Goal: Book appointment/travel/reservation

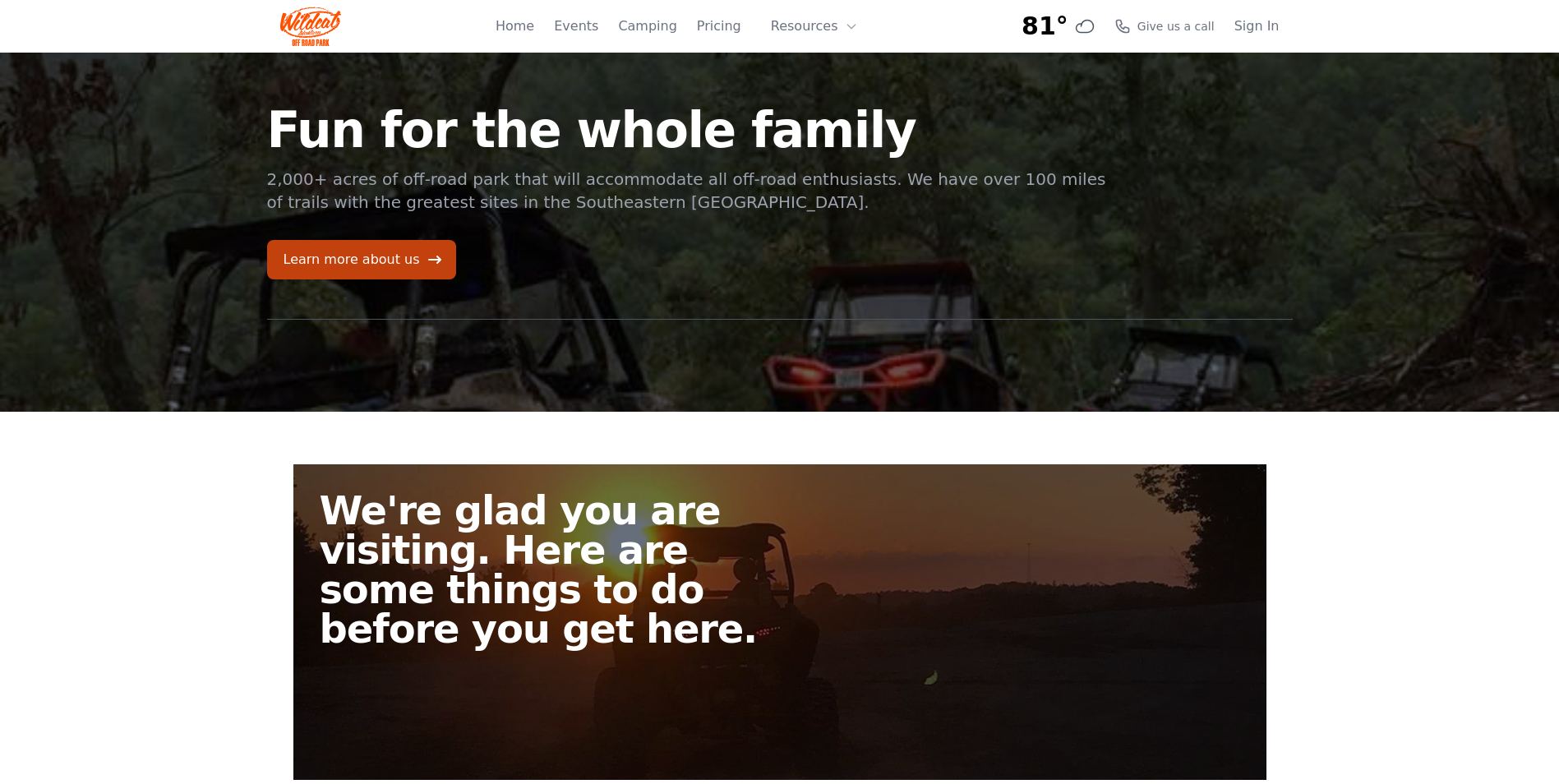
click at [701, 23] on div "Home Events Camping Pricing Resources About FAQ" at bounding box center [681, 26] width 372 height 52
click at [670, 27] on link "Camping" at bounding box center [647, 26] width 58 height 20
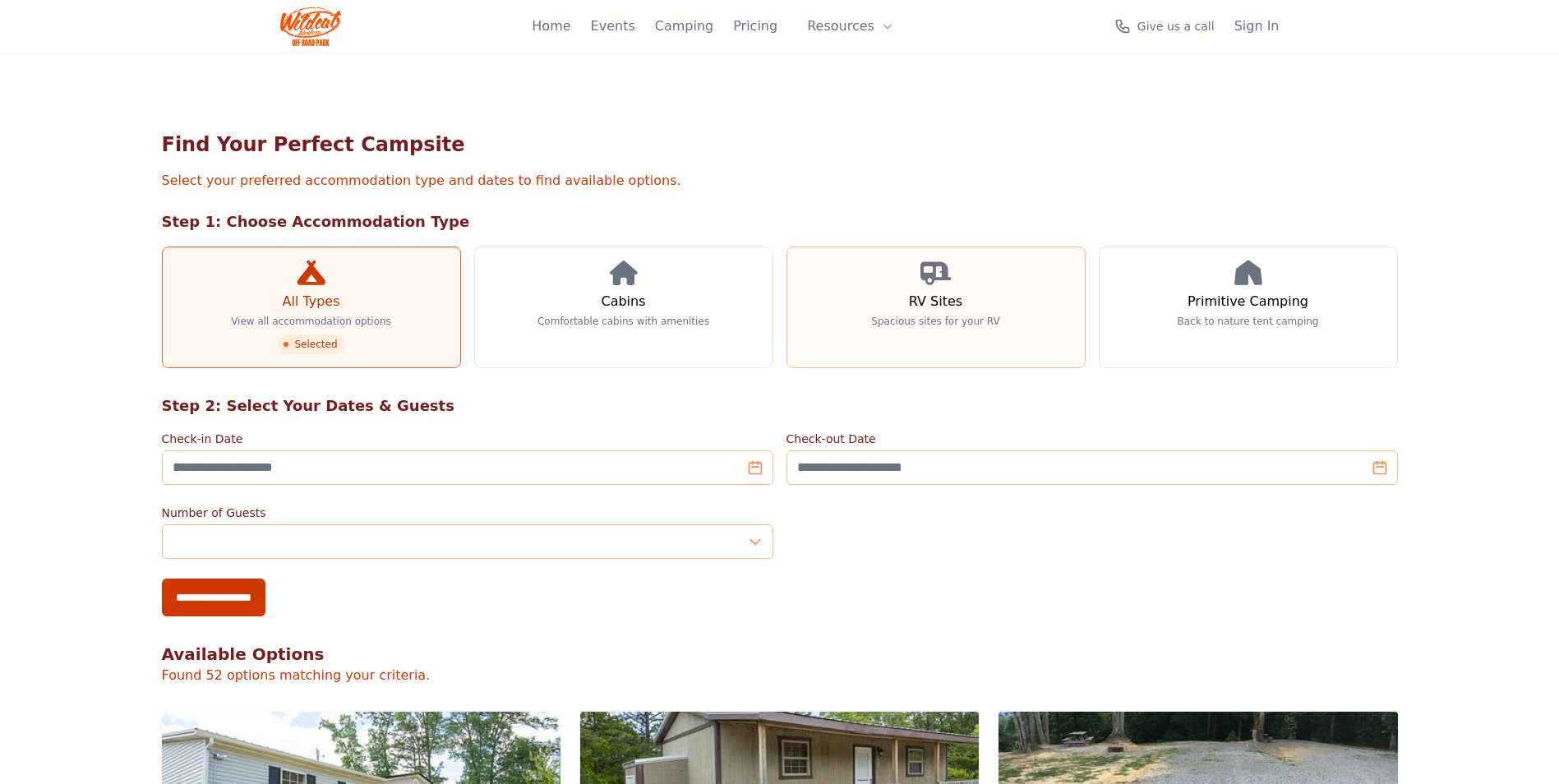
click at [984, 335] on link "RV Sites Spacious sites for your RV" at bounding box center [936, 307] width 299 height 121
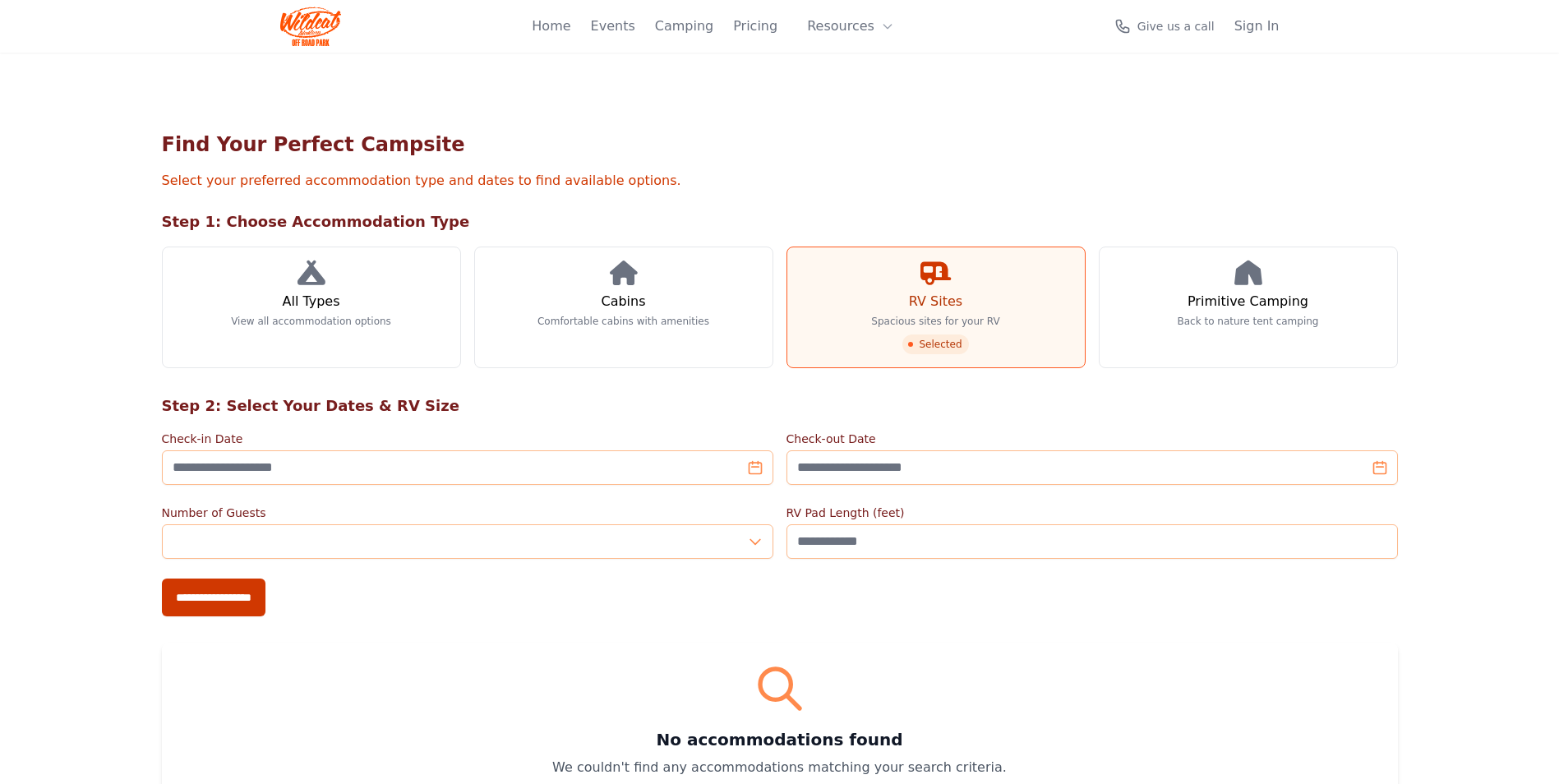
click at [959, 343] on span "Selected" at bounding box center [935, 344] width 65 height 20
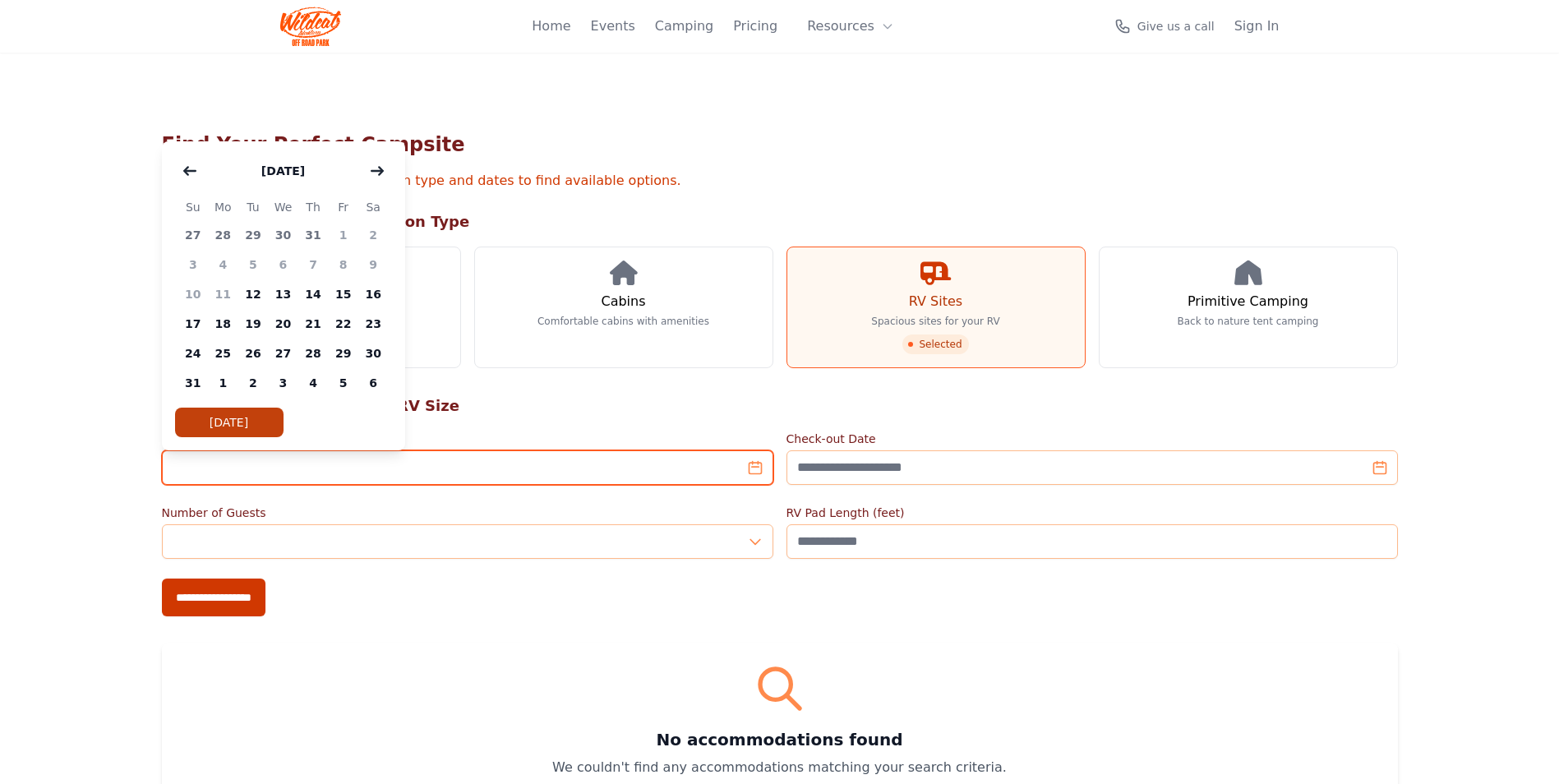
click at [491, 464] on input "Check-in Date" at bounding box center [467, 467] width 611 height 35
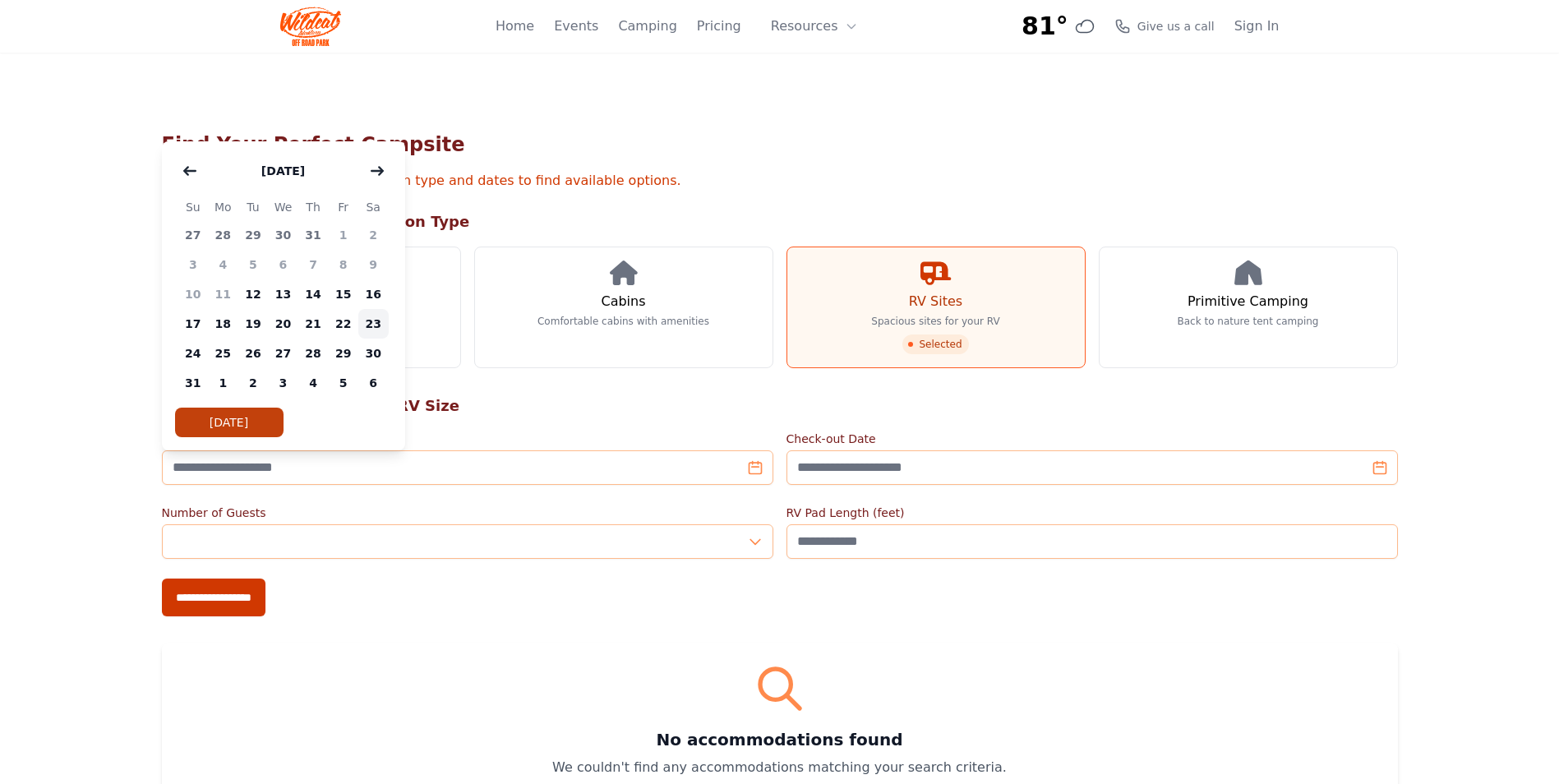
click at [365, 323] on span "23" at bounding box center [373, 324] width 31 height 30
type input "**********"
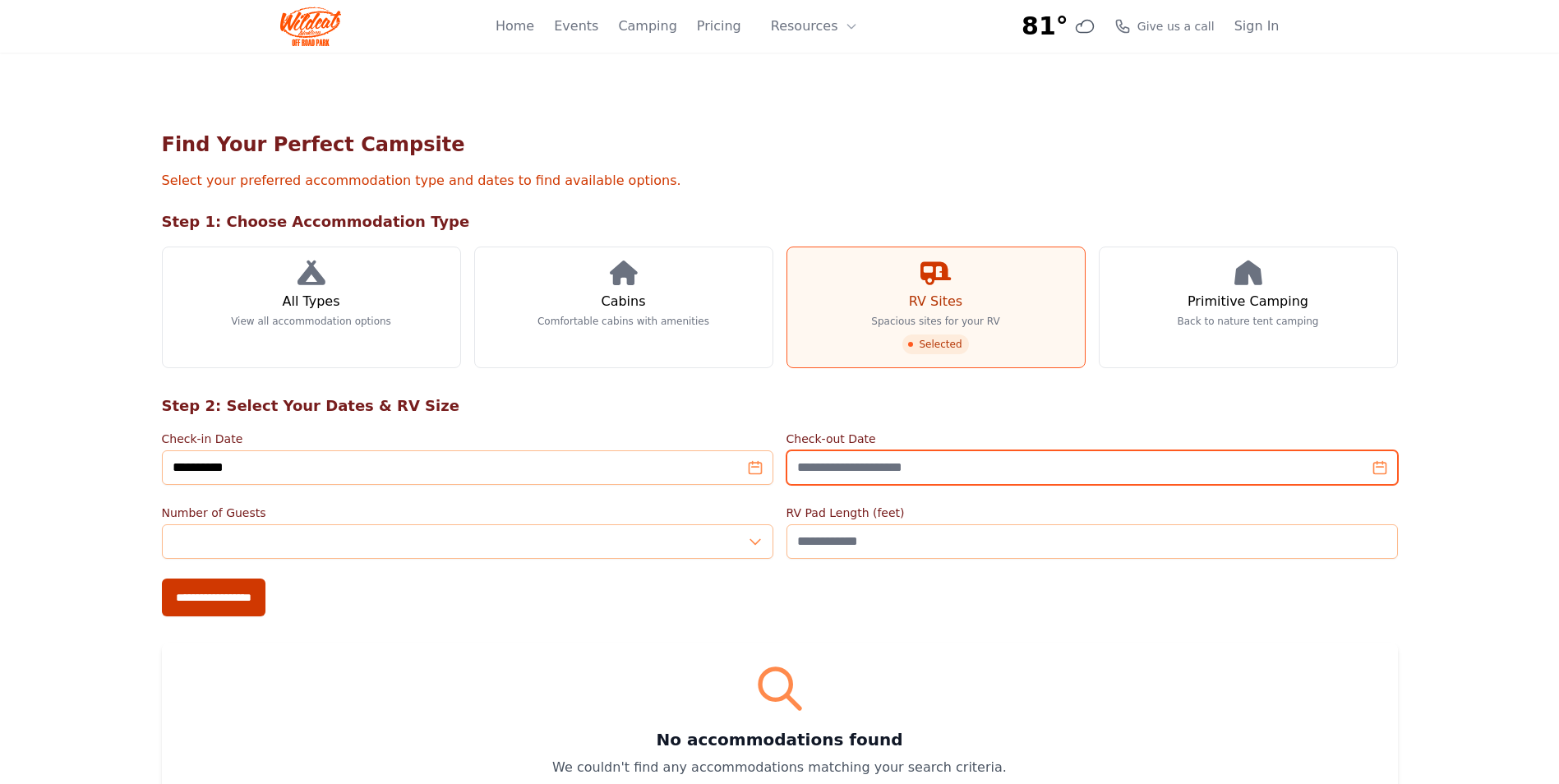
click at [850, 482] on input "Check-out Date" at bounding box center [1092, 467] width 611 height 35
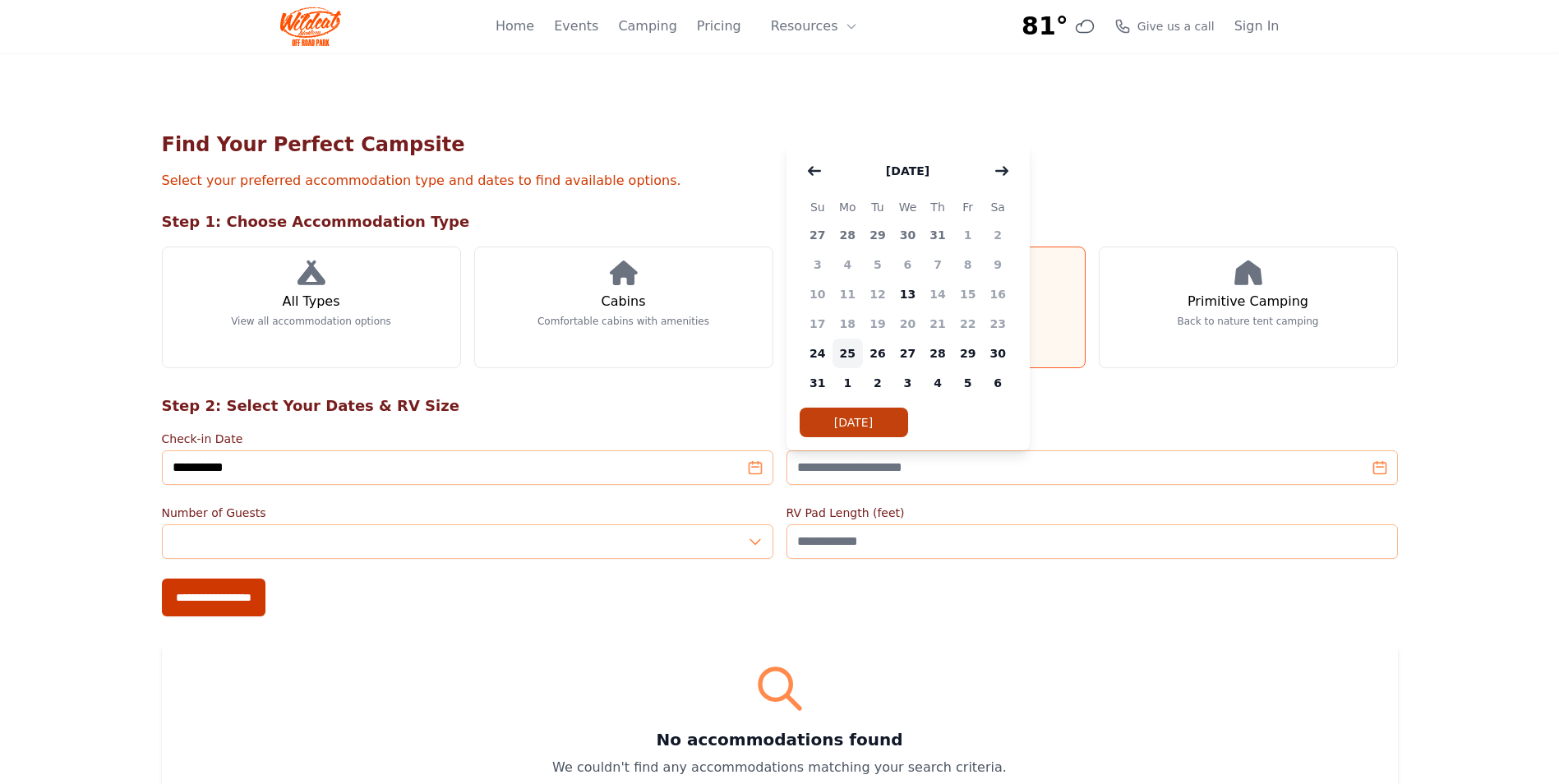
click at [853, 349] on span "25" at bounding box center [848, 353] width 31 height 30
type input "**********"
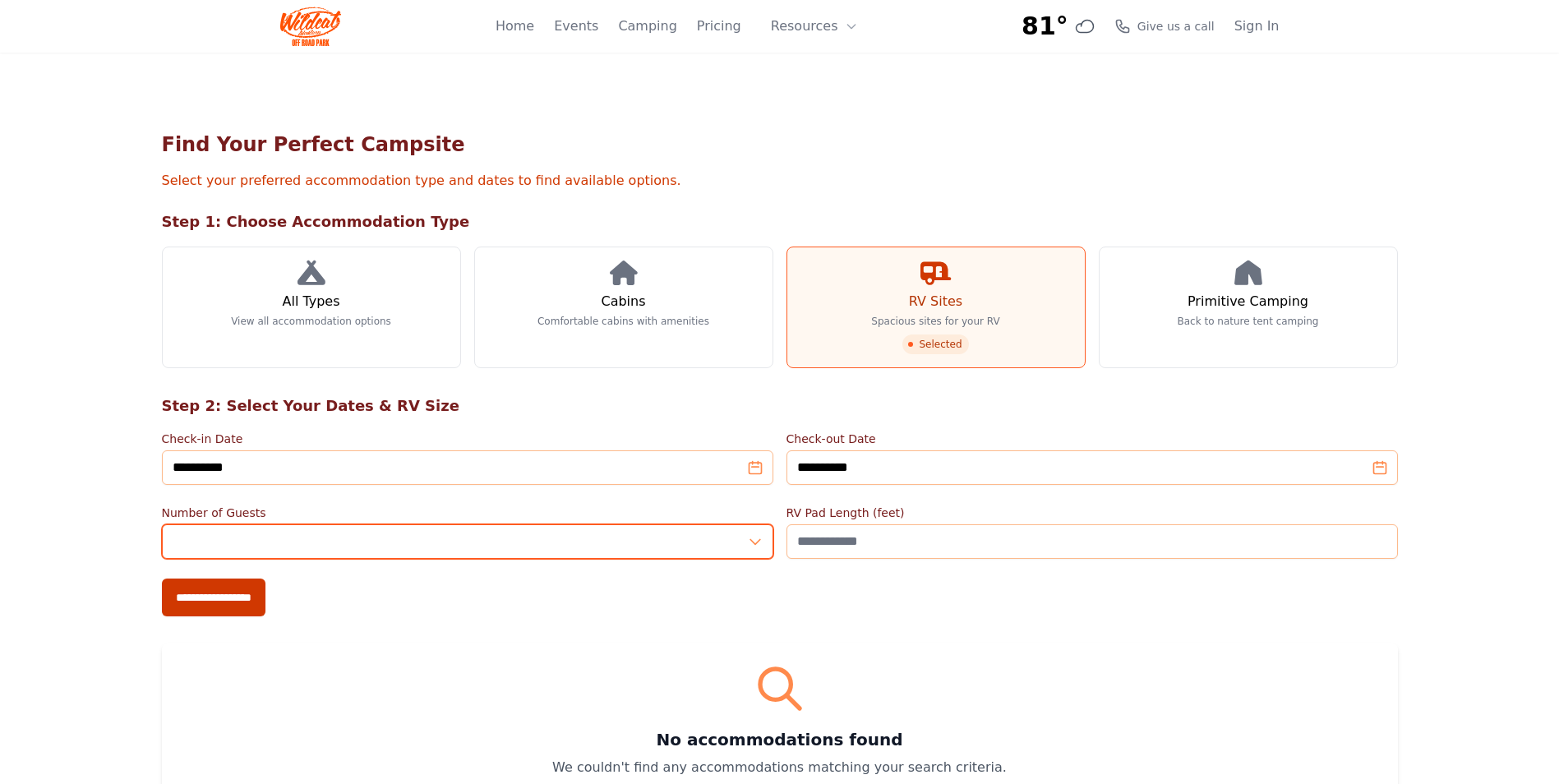
type input "*"
click at [754, 535] on input "*" at bounding box center [467, 541] width 611 height 35
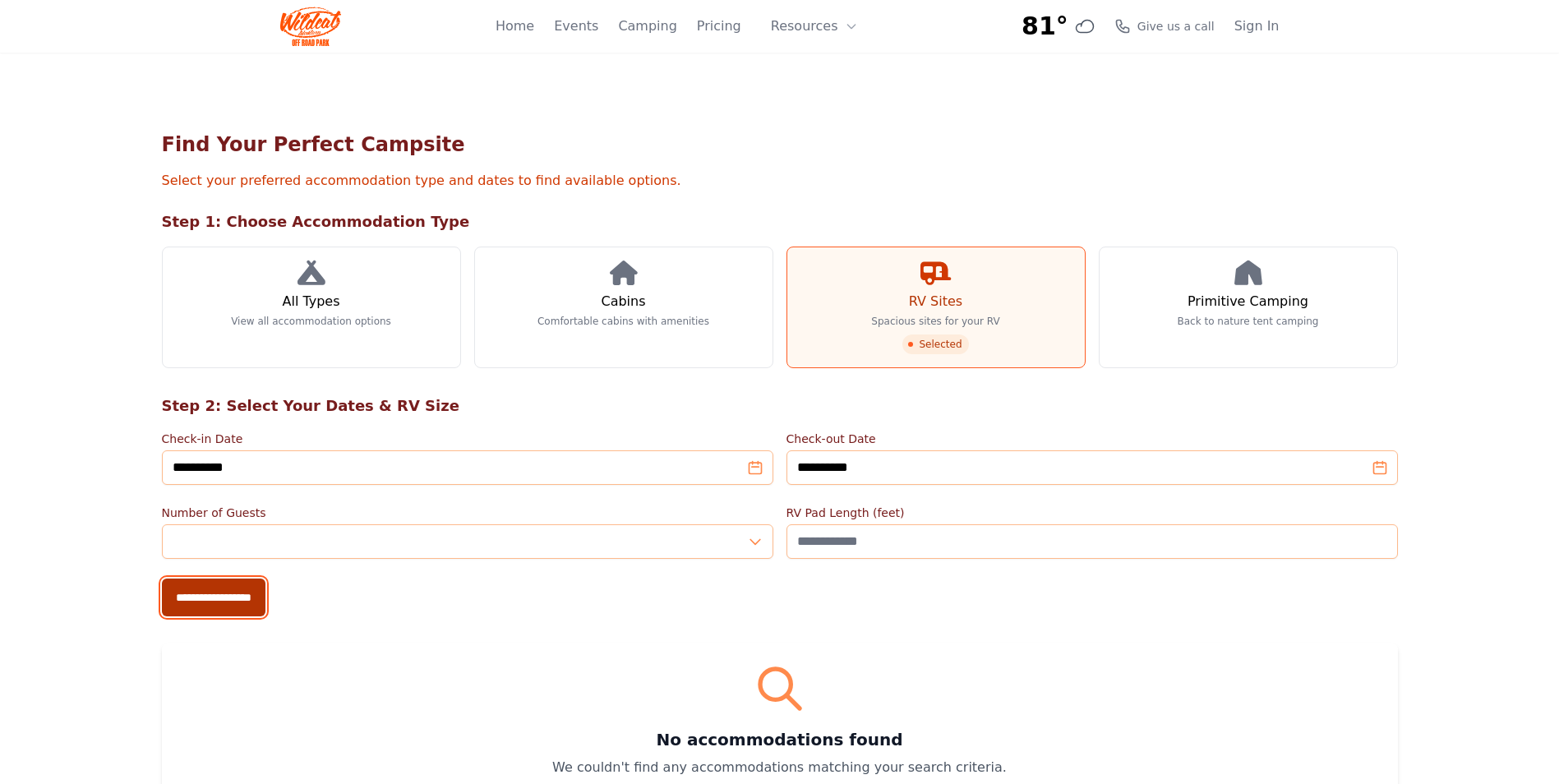
click at [248, 599] on input "**********" at bounding box center [213, 597] width 104 height 37
type input "**********"
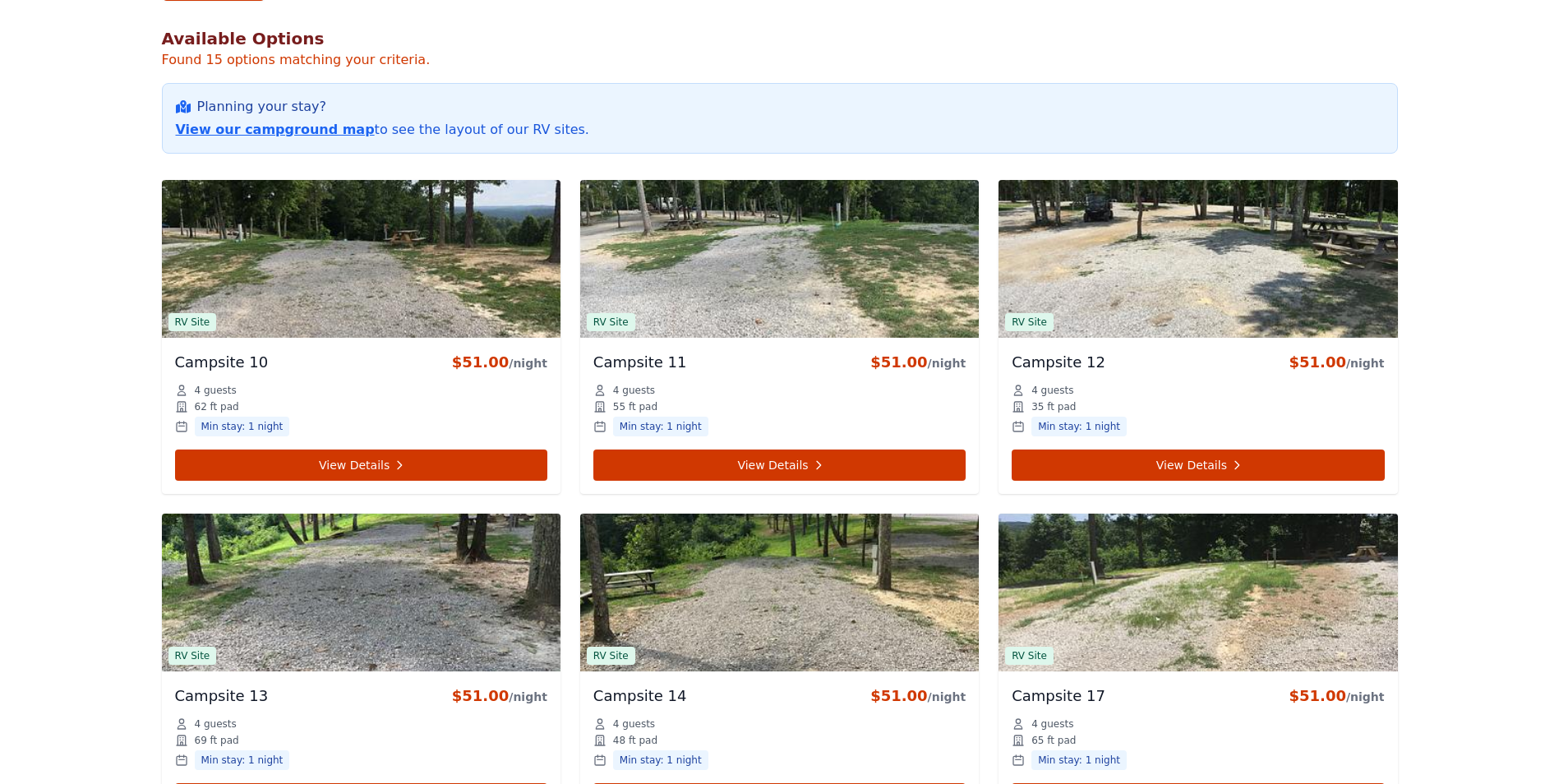
scroll to position [657, 0]
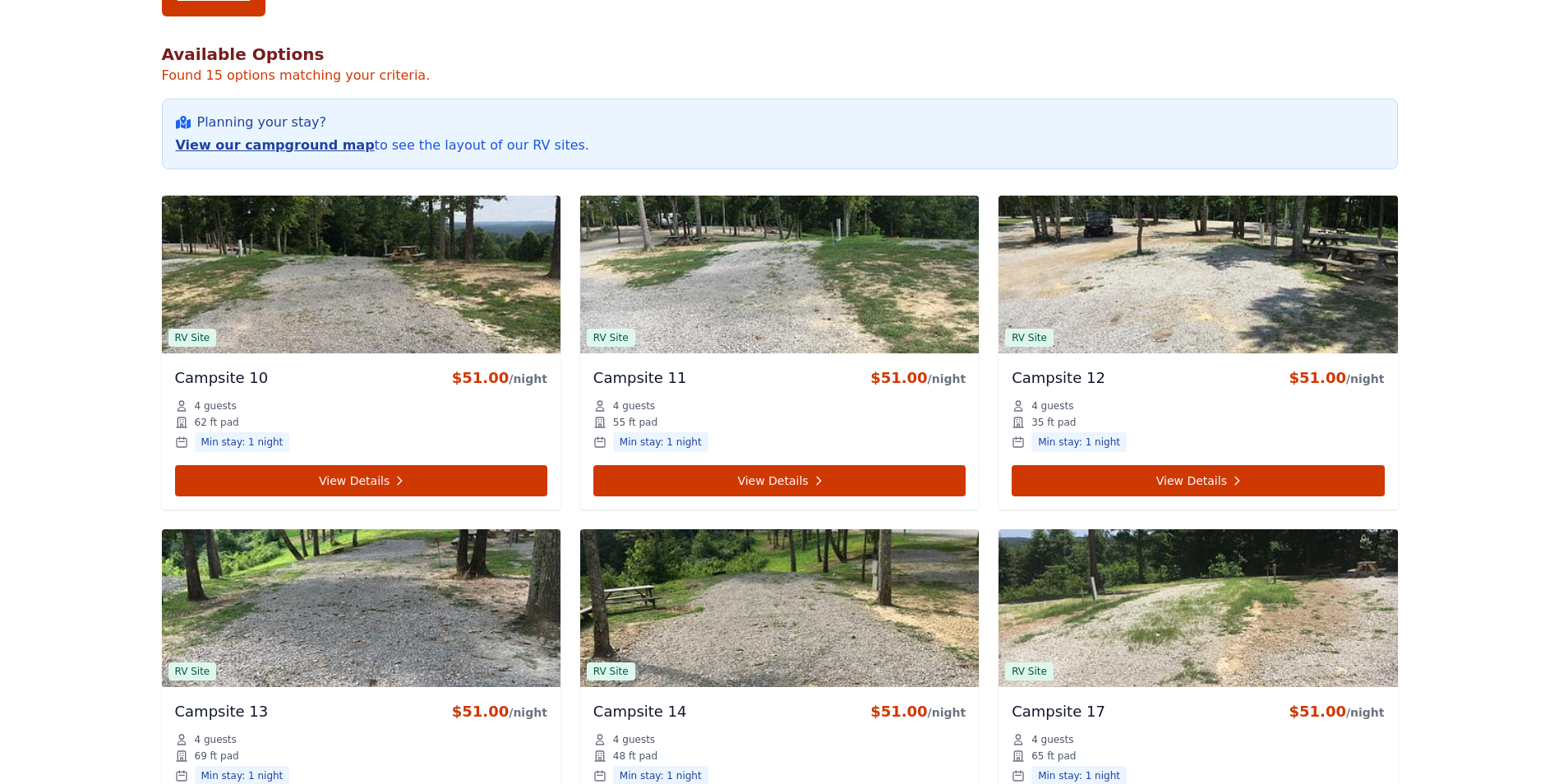
click at [246, 149] on link "View our campground map" at bounding box center [275, 145] width 199 height 16
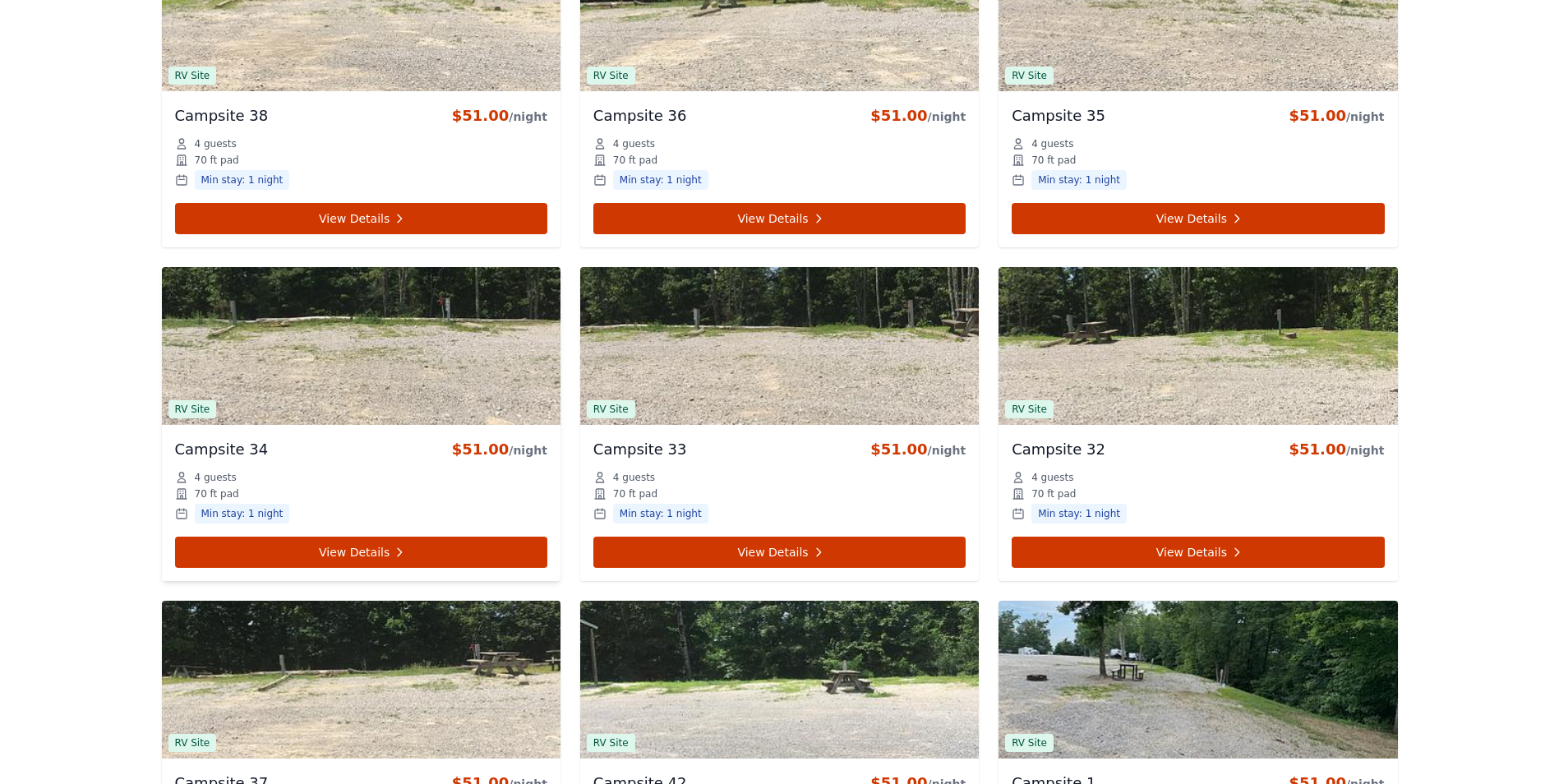
scroll to position [1889, 0]
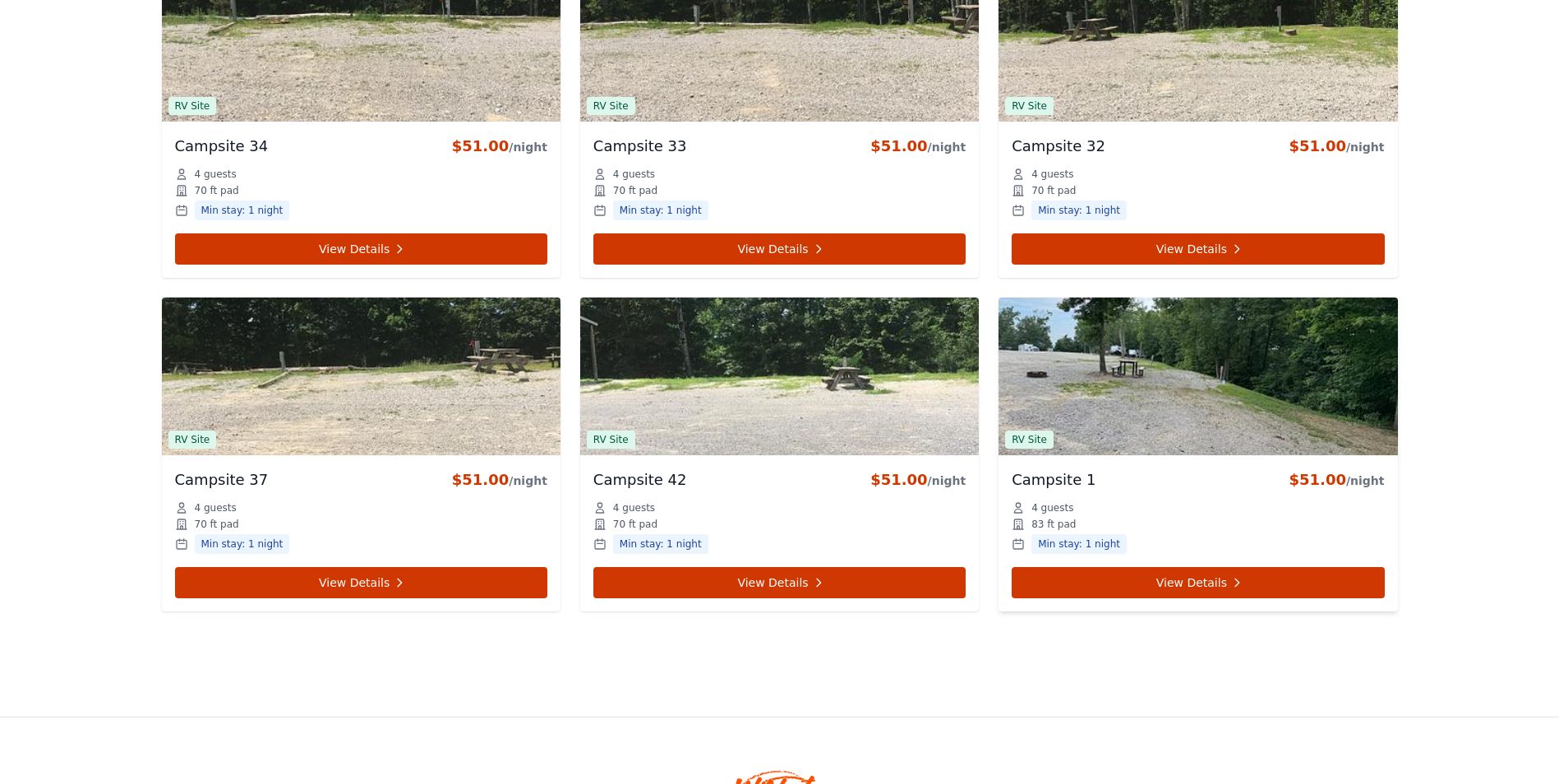
click at [1121, 417] on img at bounding box center [1197, 376] width 398 height 158
click at [1027, 442] on span "RV Site" at bounding box center [1029, 439] width 49 height 18
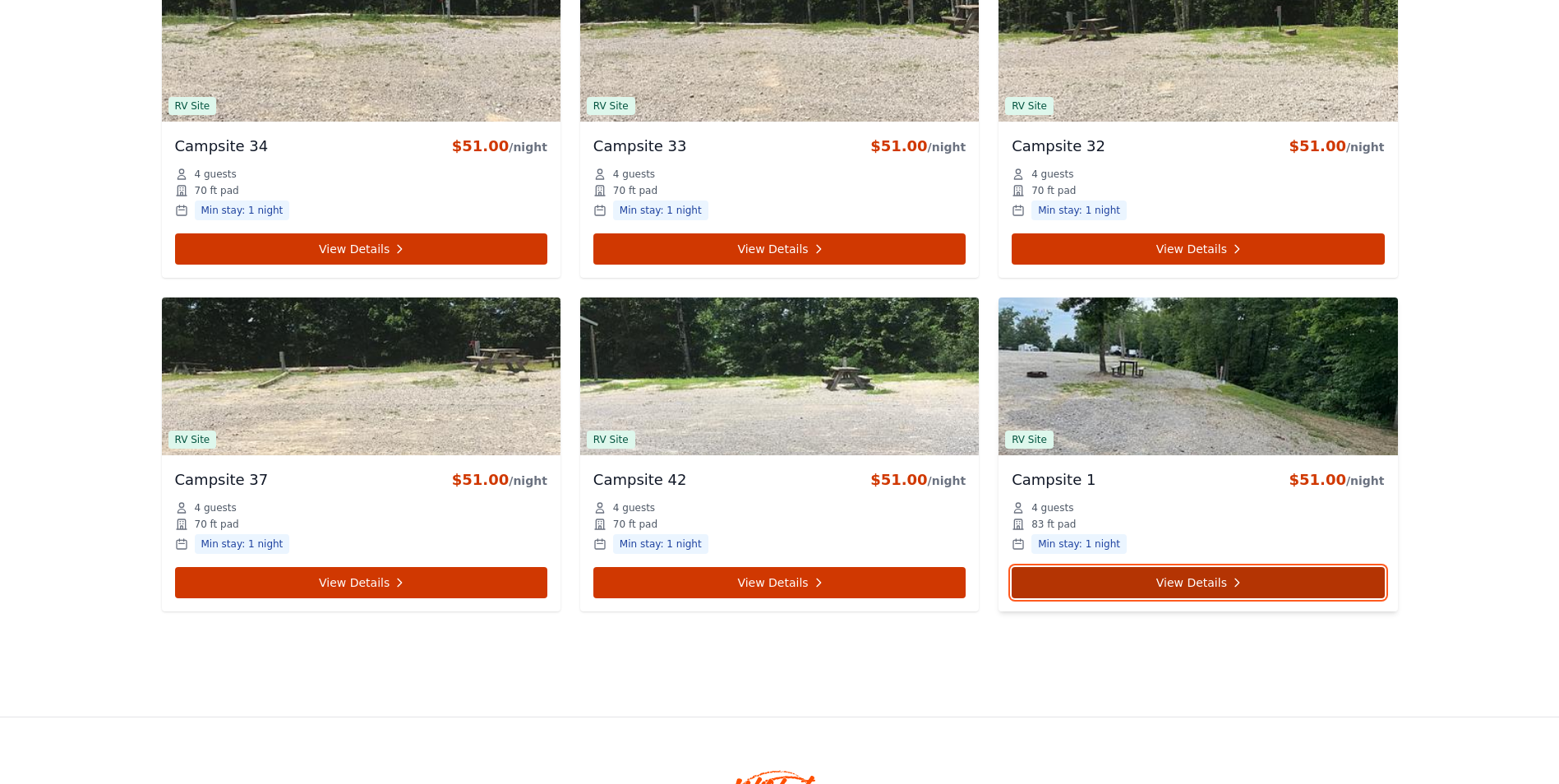
click at [1164, 574] on link "View Details" at bounding box center [1197, 582] width 372 height 31
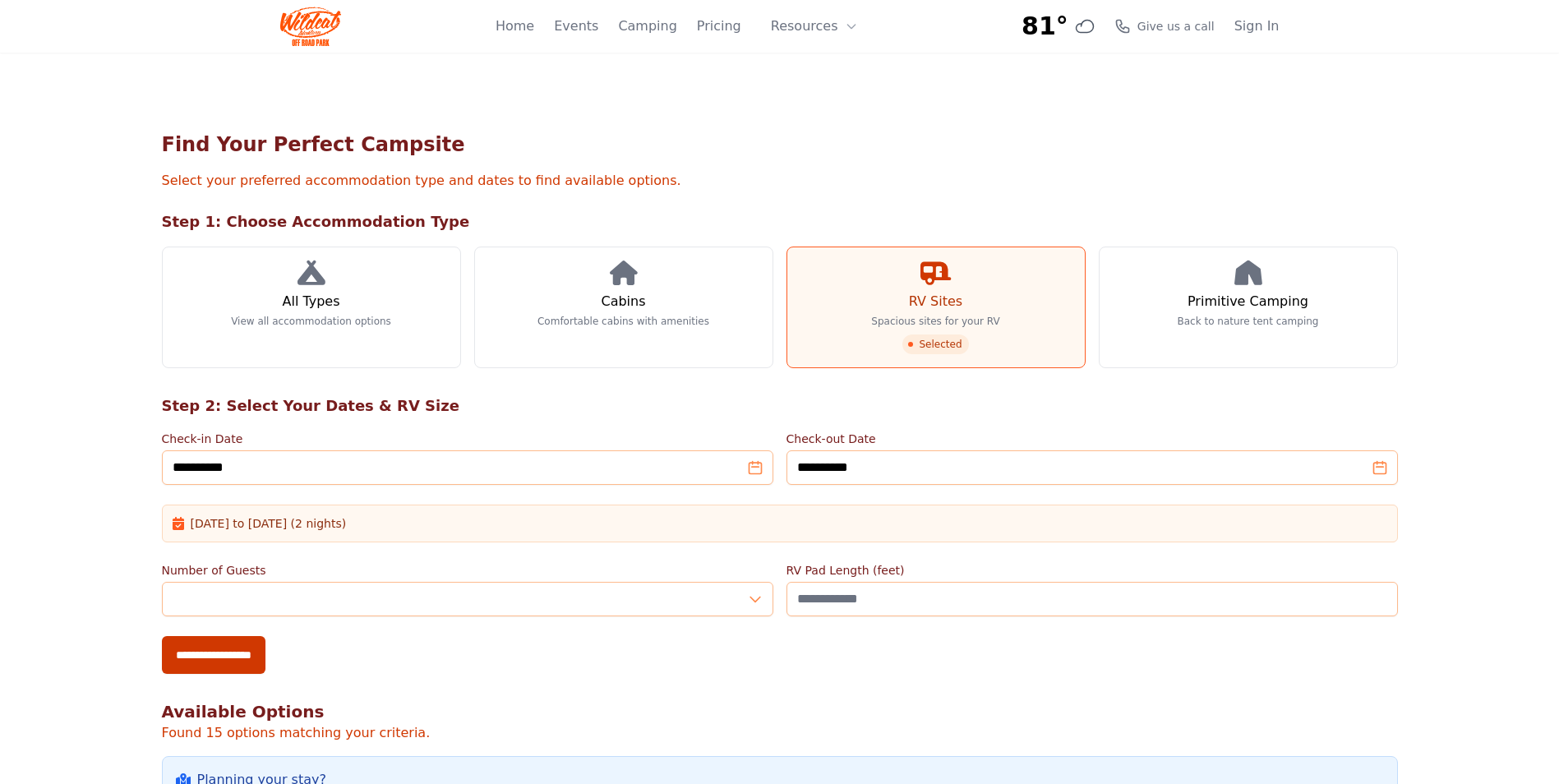
scroll to position [1889, 0]
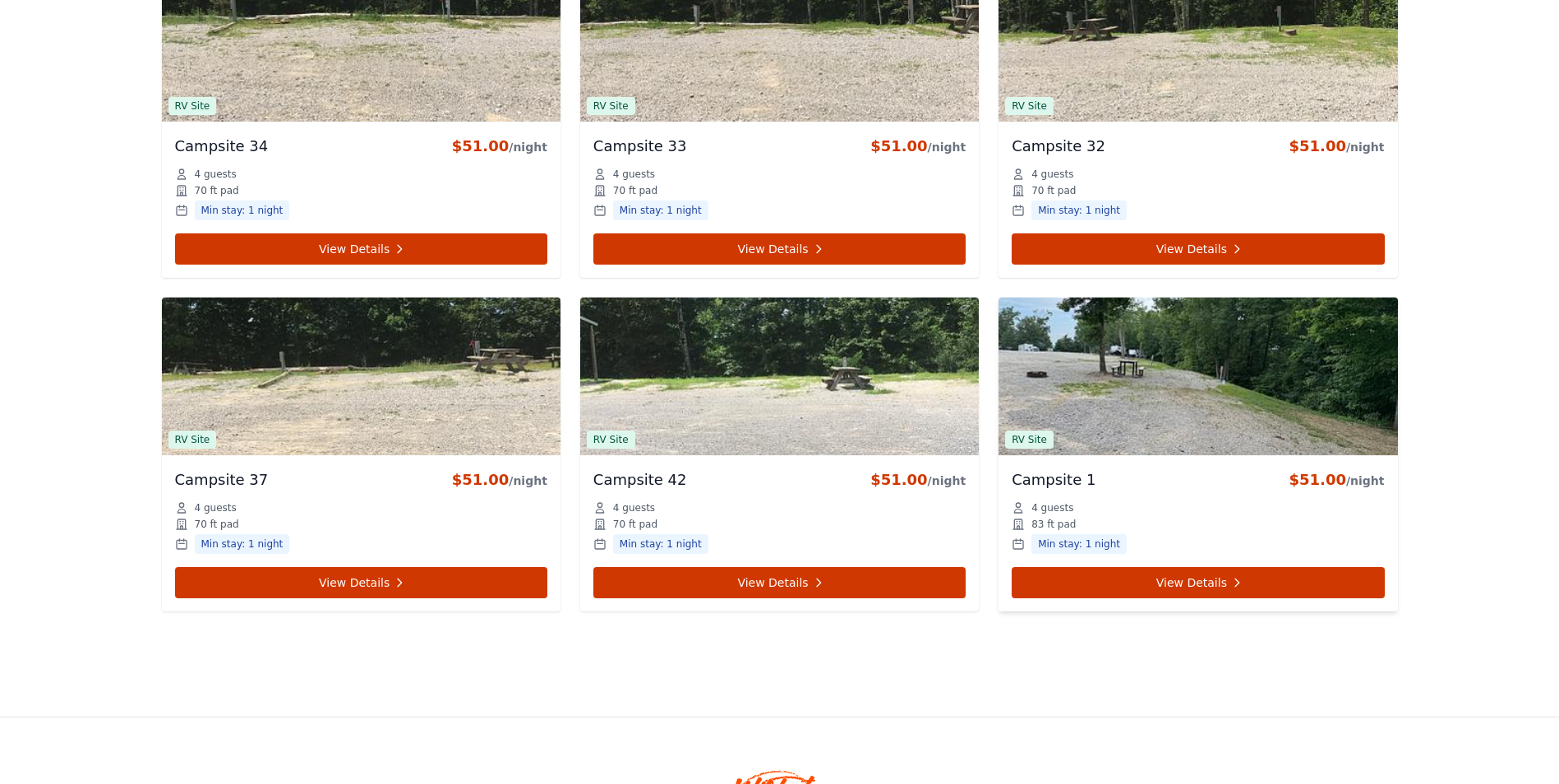
click at [1214, 416] on img at bounding box center [1197, 376] width 398 height 158
click at [1214, 415] on img at bounding box center [1197, 376] width 398 height 158
click at [1097, 389] on img at bounding box center [1197, 376] width 398 height 158
click at [1038, 431] on span "RV Site" at bounding box center [1029, 439] width 49 height 18
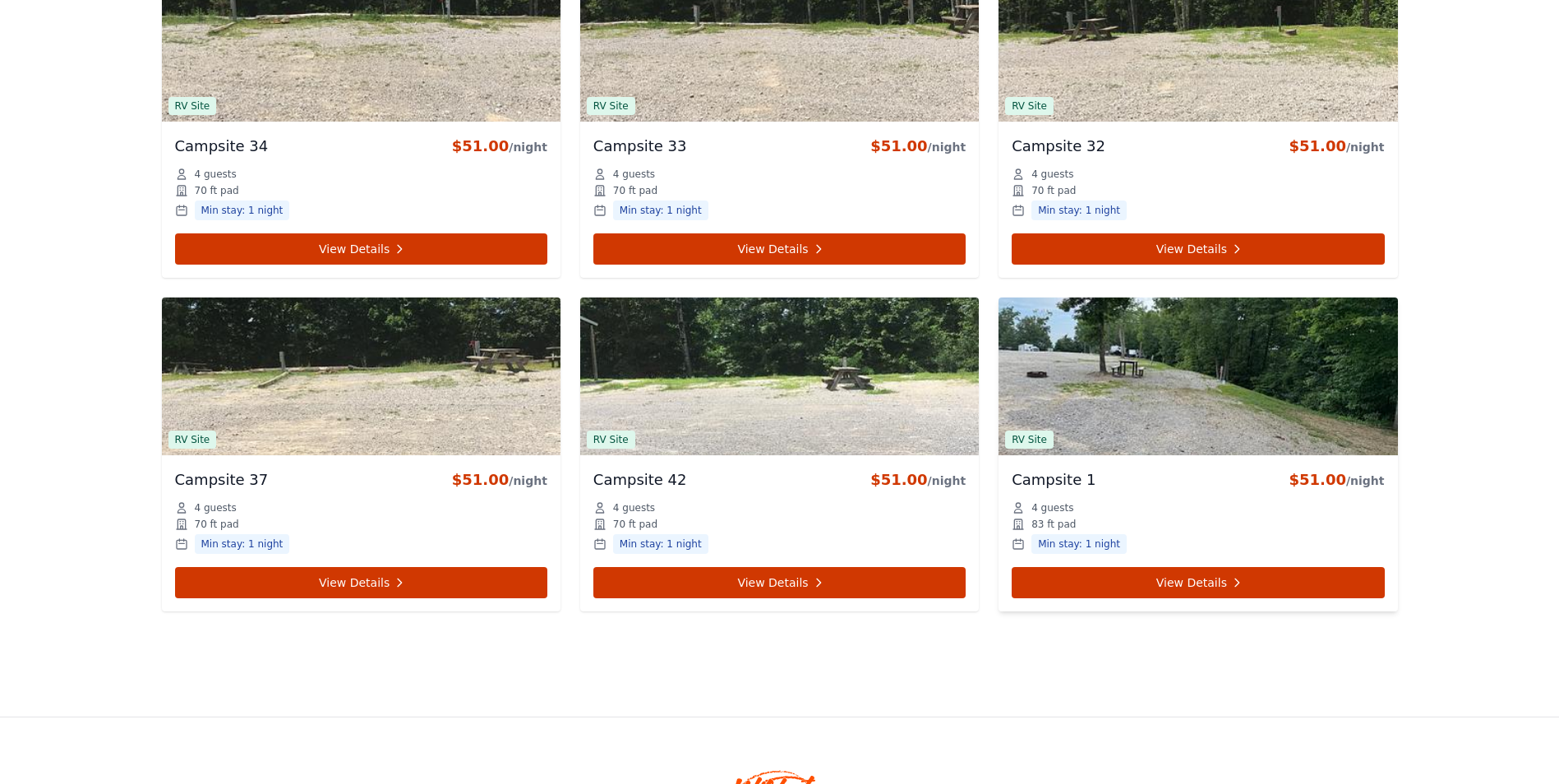
click at [1034, 436] on span "RV Site" at bounding box center [1029, 439] width 49 height 18
drag, startPoint x: 1034, startPoint y: 436, endPoint x: 1118, endPoint y: 400, distance: 91.4
click at [1118, 400] on img at bounding box center [1197, 376] width 398 height 158
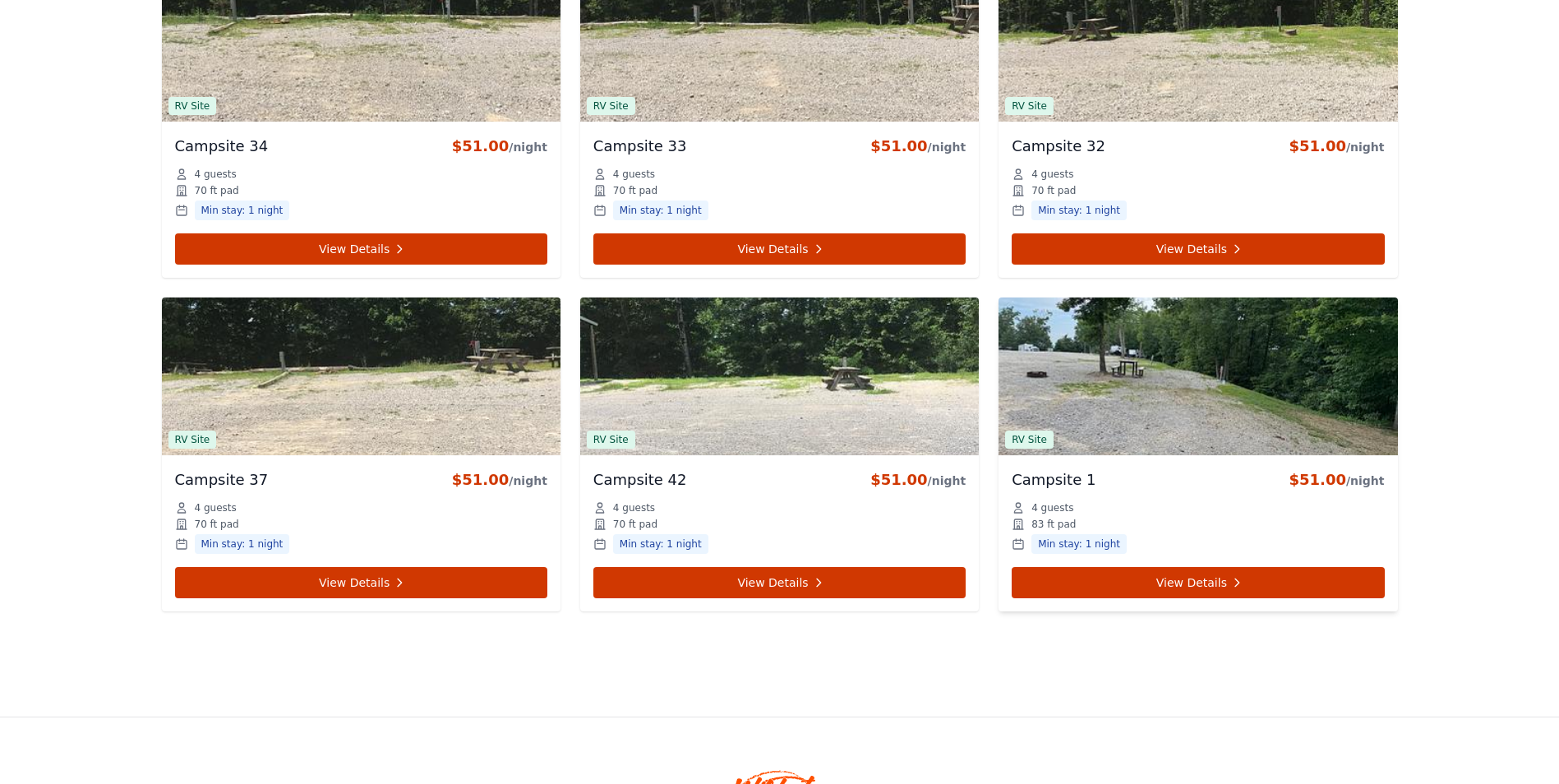
click at [1118, 400] on img at bounding box center [1197, 376] width 398 height 158
click at [1145, 375] on img at bounding box center [1197, 376] width 398 height 158
click at [1145, 374] on img at bounding box center [1197, 376] width 398 height 158
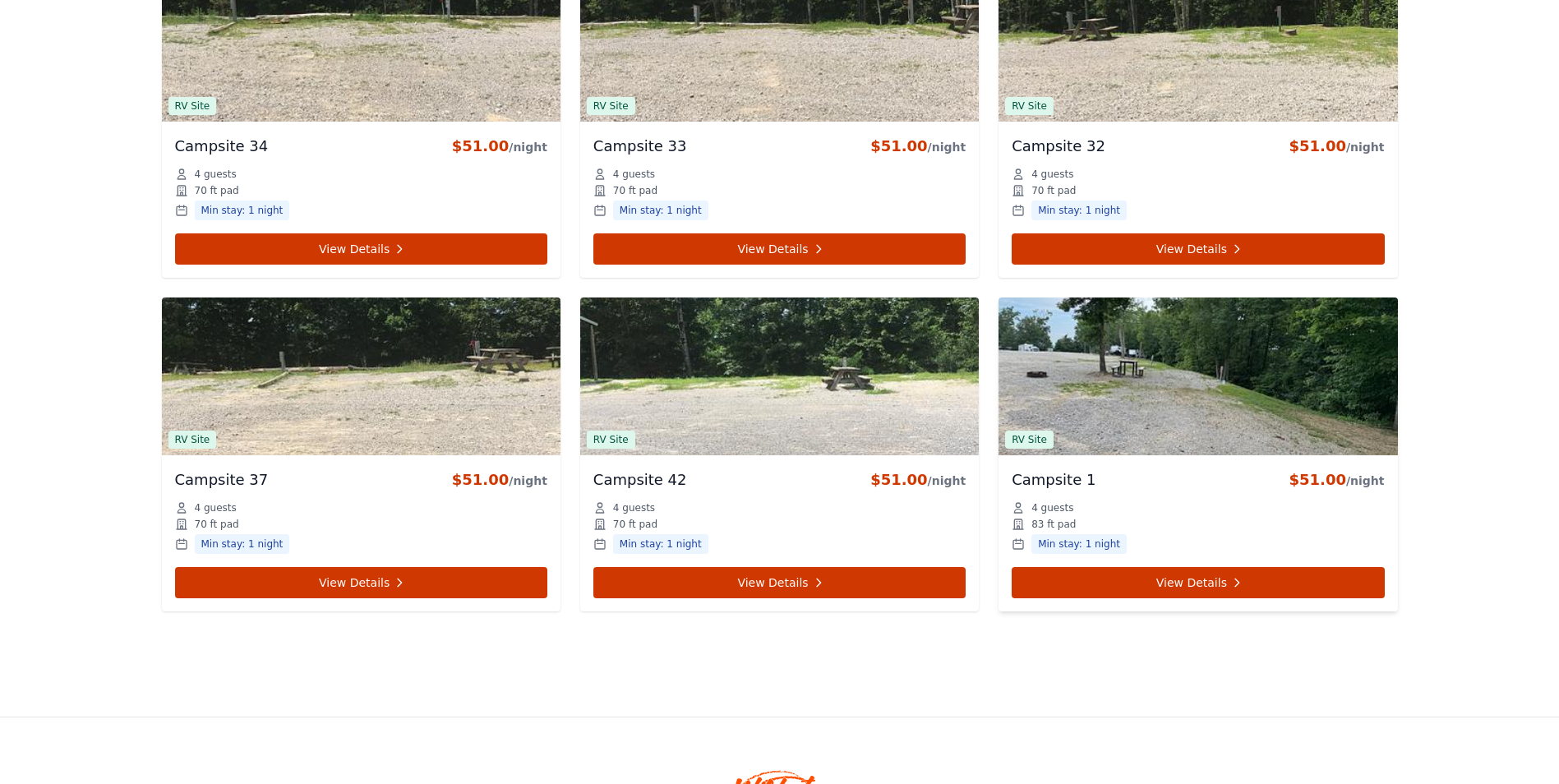
drag, startPoint x: 1311, startPoint y: 476, endPoint x: 1305, endPoint y: 469, distance: 9.2
click at [1312, 476] on div "$51.00 /night" at bounding box center [1336, 479] width 95 height 23
click at [1234, 476] on div "Campsite 1 $51.00 /night" at bounding box center [1197, 481] width 372 height 26
click at [1234, 479] on div "Campsite 1 $51.00 /night" at bounding box center [1197, 481] width 372 height 26
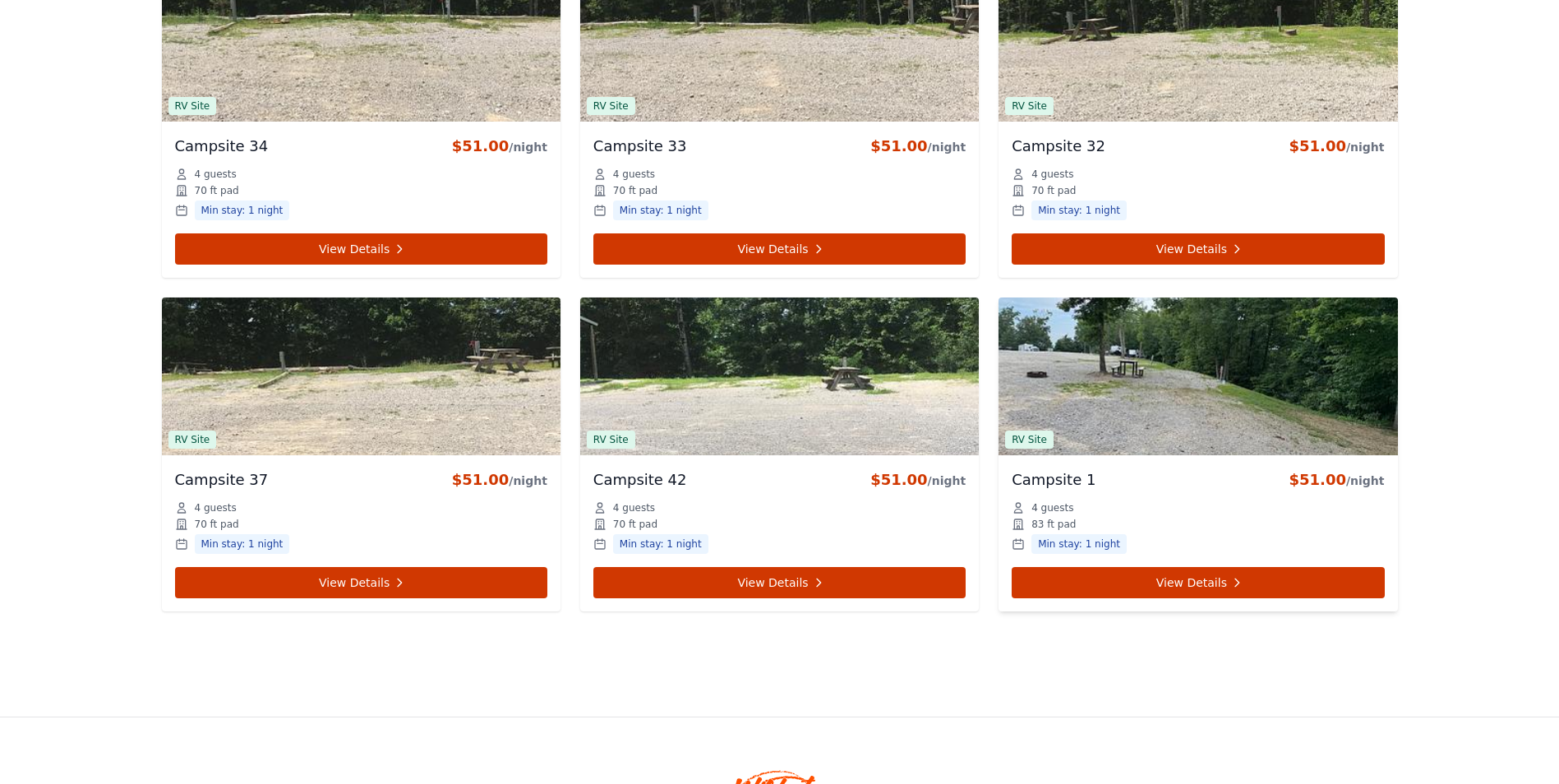
click at [1223, 332] on img at bounding box center [1197, 376] width 398 height 158
drag, startPoint x: 1223, startPoint y: 332, endPoint x: 1211, endPoint y: 357, distance: 27.7
click at [1221, 335] on img at bounding box center [1197, 376] width 398 height 158
click at [1207, 374] on img at bounding box center [1197, 376] width 398 height 158
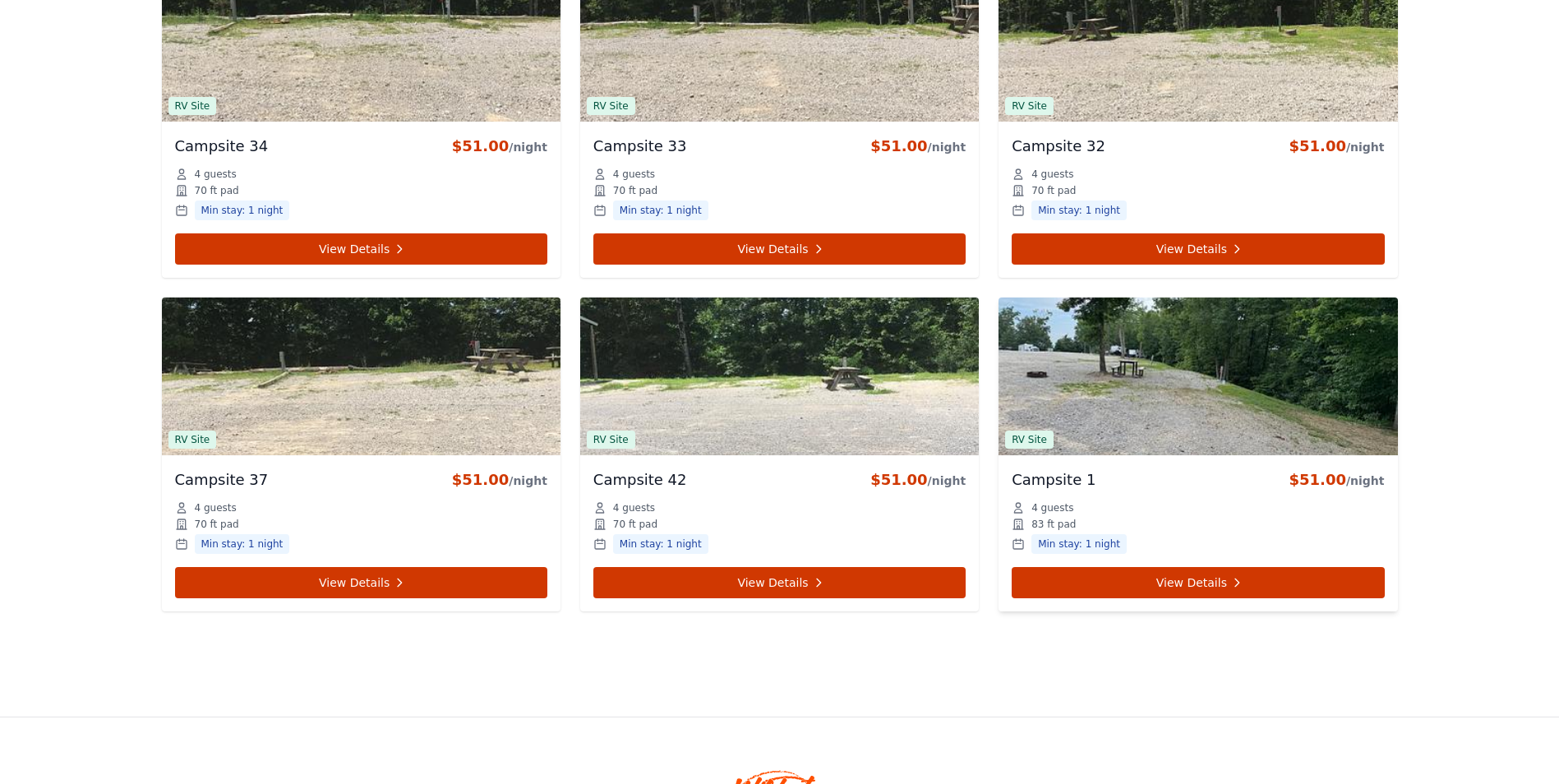
click at [1207, 374] on img at bounding box center [1197, 376] width 398 height 158
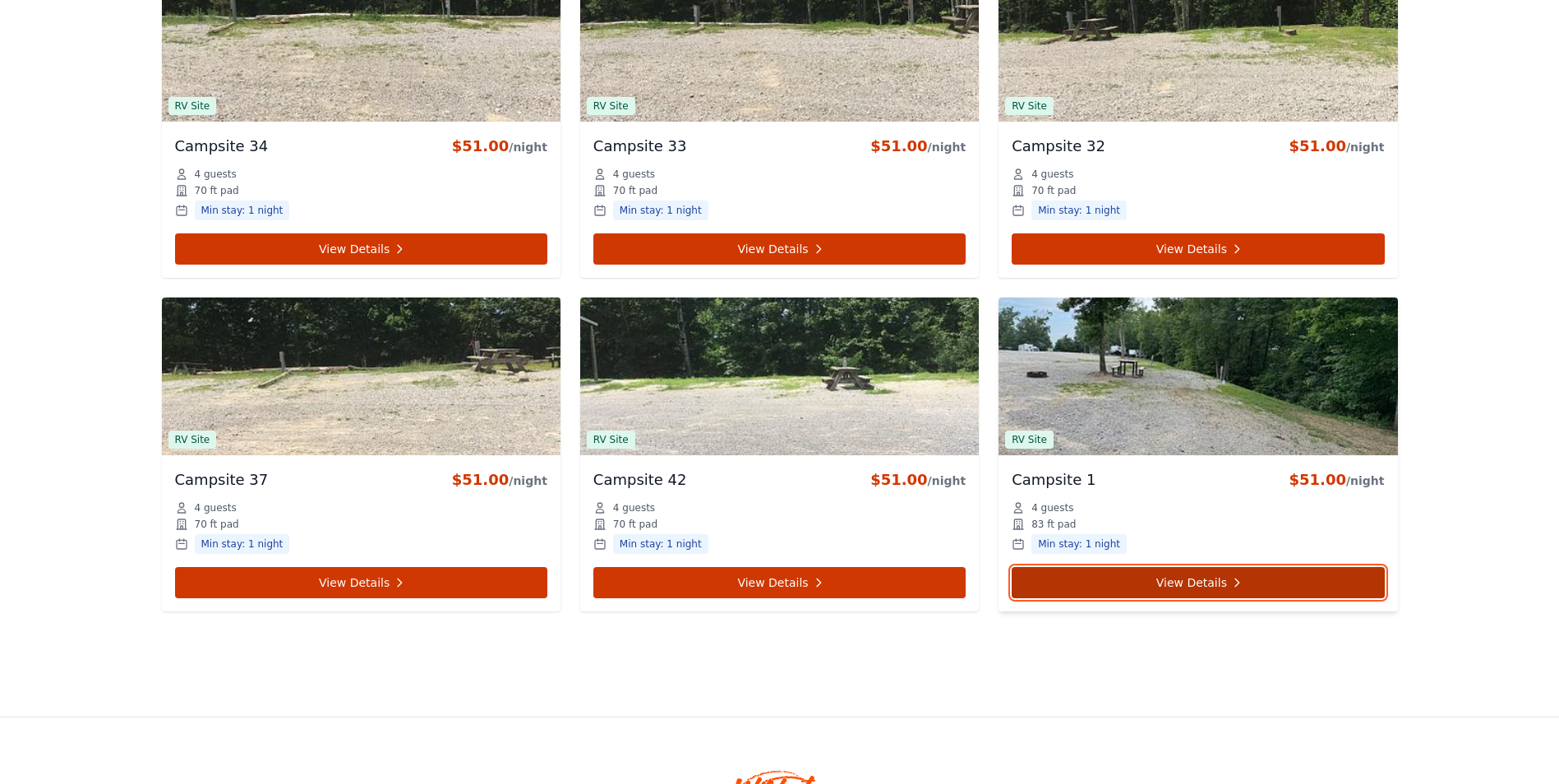
click at [1207, 574] on link "View Details" at bounding box center [1197, 582] width 372 height 31
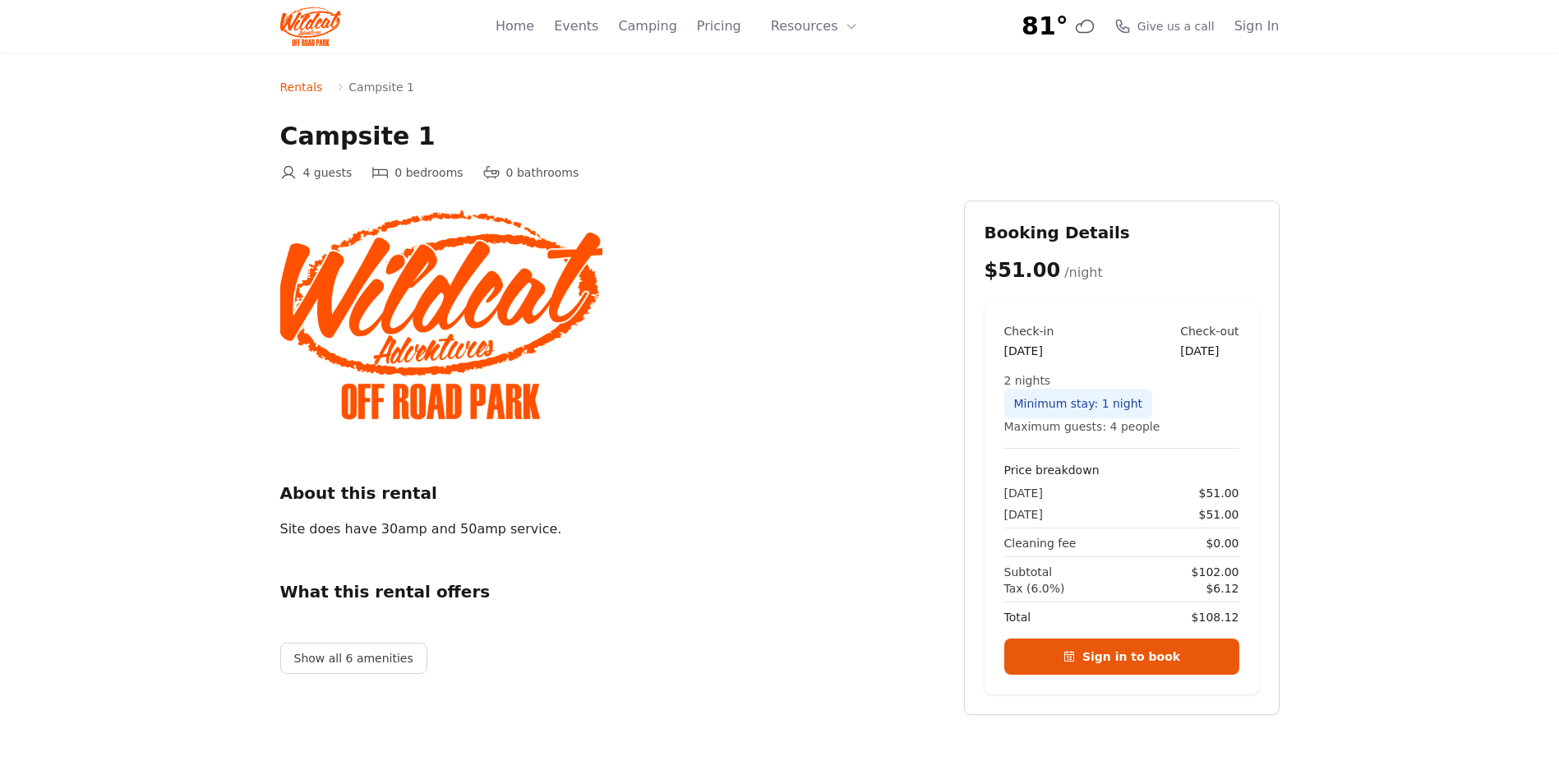
click at [486, 330] on img at bounding box center [441, 321] width 322 height 241
click at [371, 673] on button "Show all 6 amenities" at bounding box center [353, 657] width 147 height 31
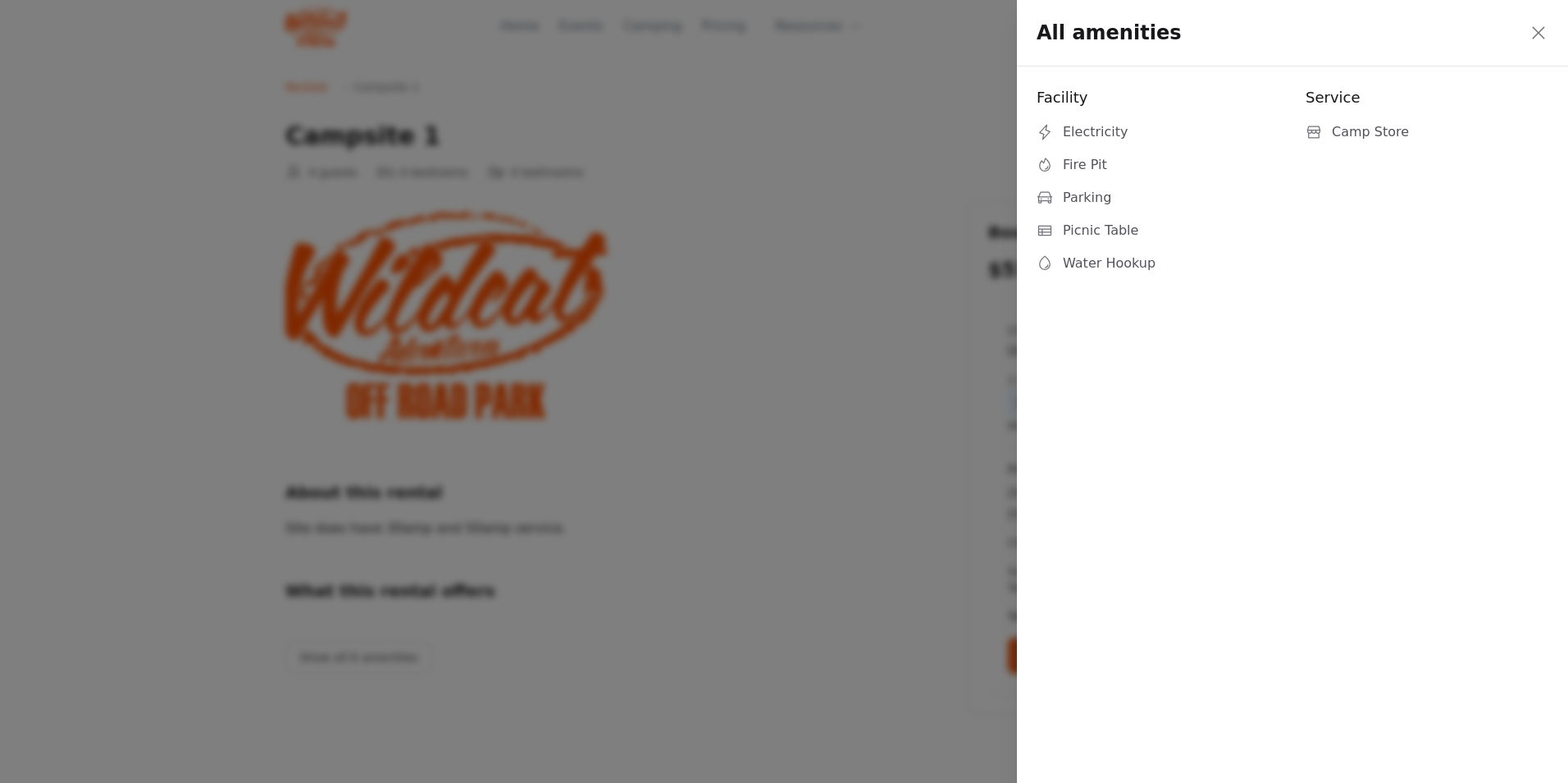
click at [1547, 25] on icon at bounding box center [1538, 33] width 20 height 20
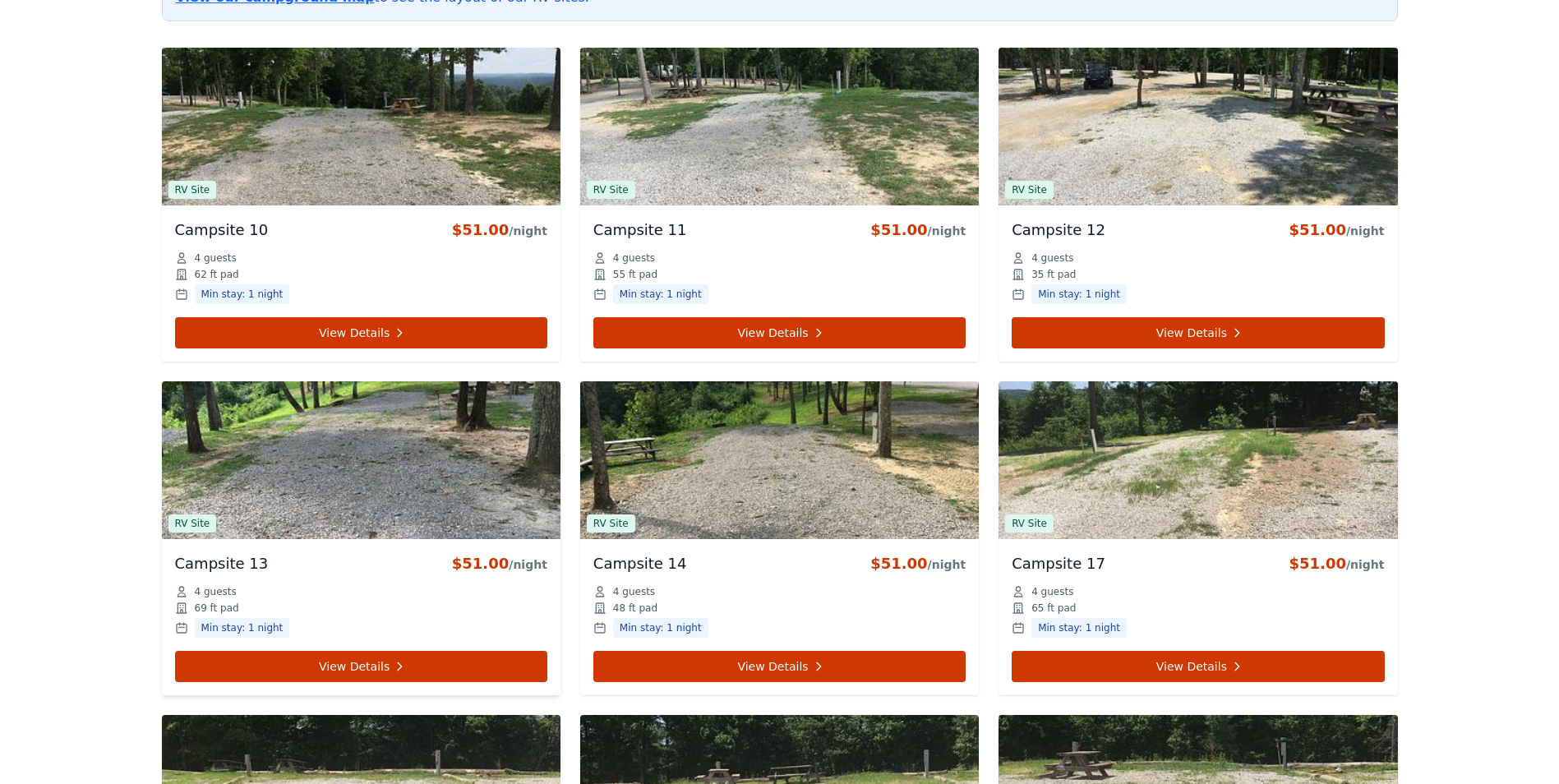
scroll to position [575, 0]
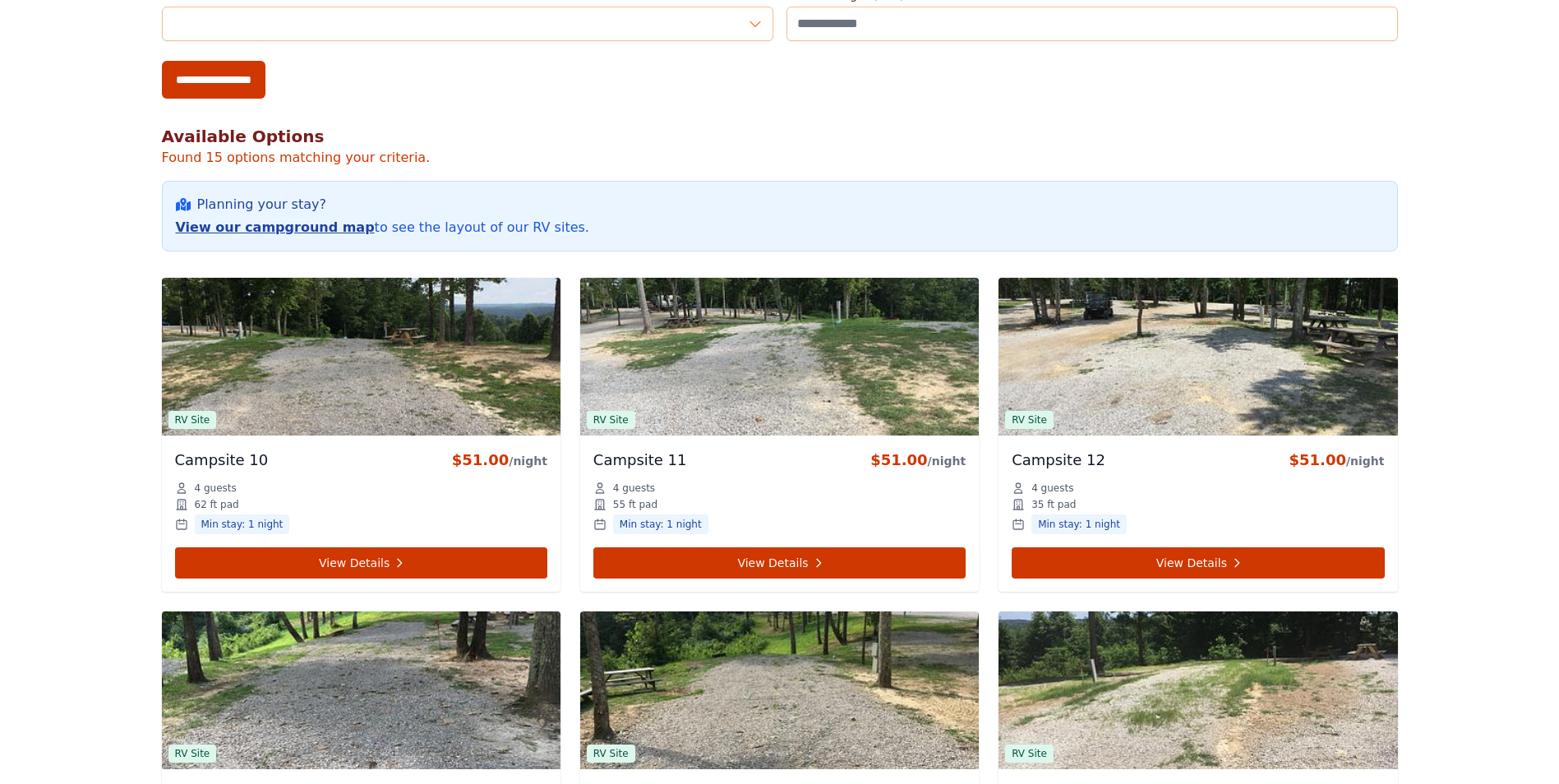
click at [260, 228] on link "View our campground map" at bounding box center [275, 227] width 199 height 16
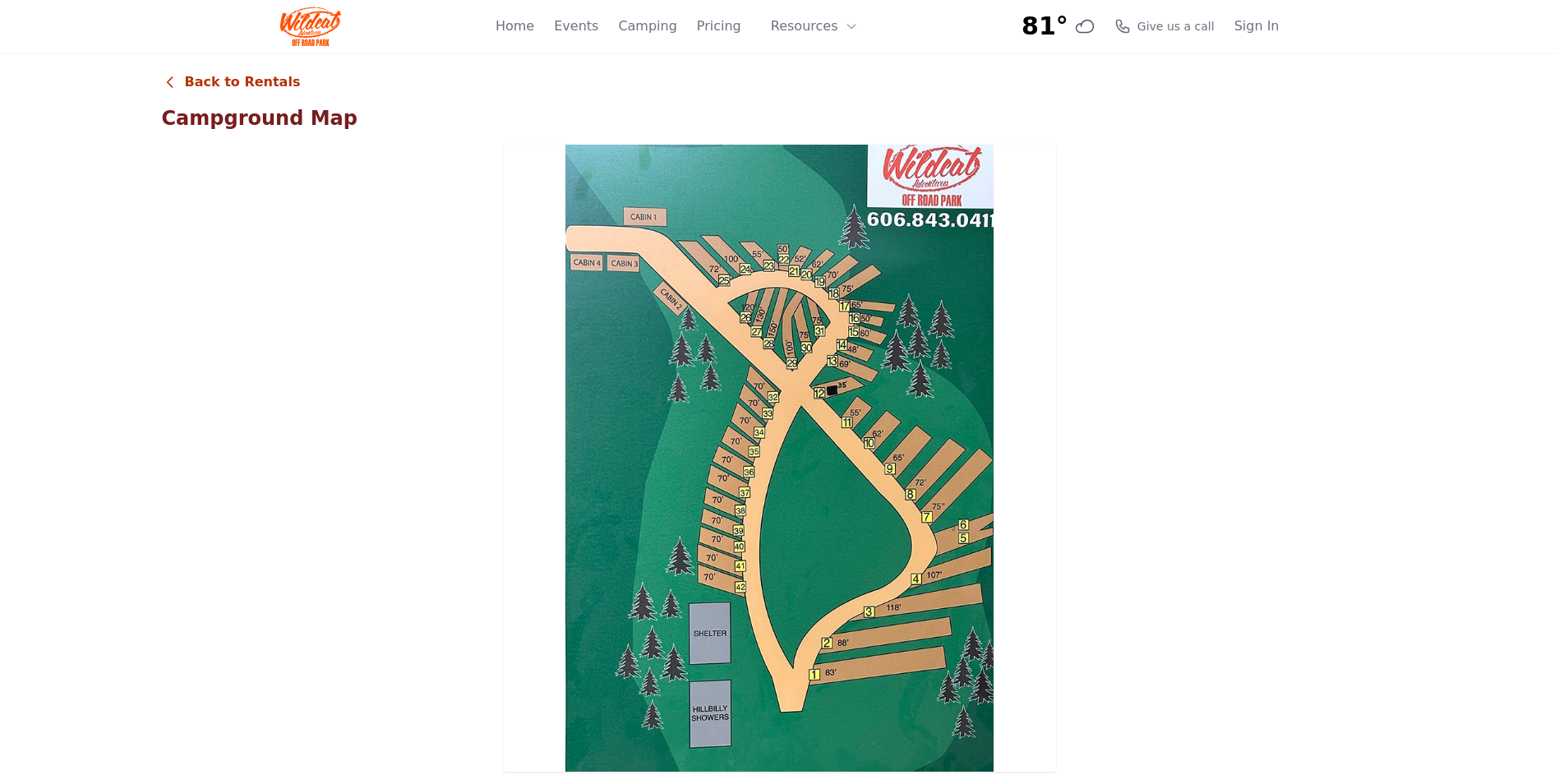
scroll to position [575, 0]
